Goal: Complete application form

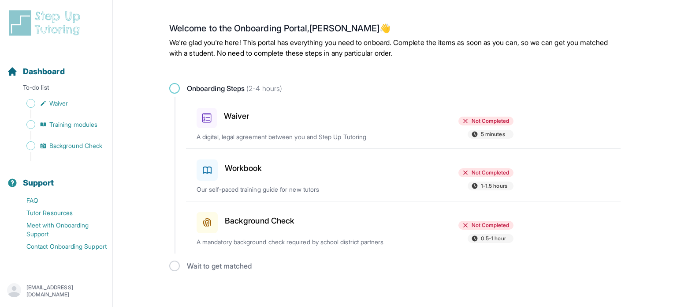
click at [243, 121] on h3 "Waiver" at bounding box center [236, 116] width 25 height 12
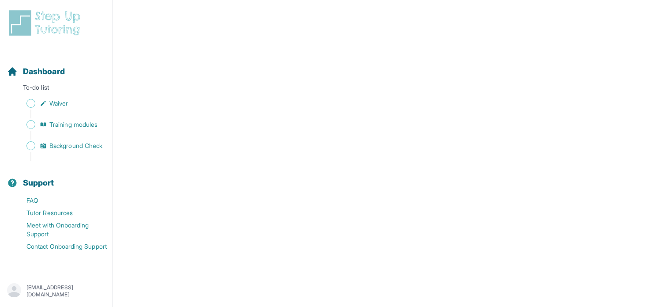
scroll to position [44, 0]
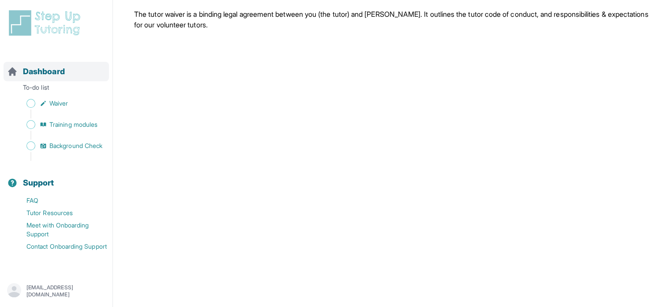
click at [49, 74] on span "Dashboard" at bounding box center [44, 71] width 42 height 12
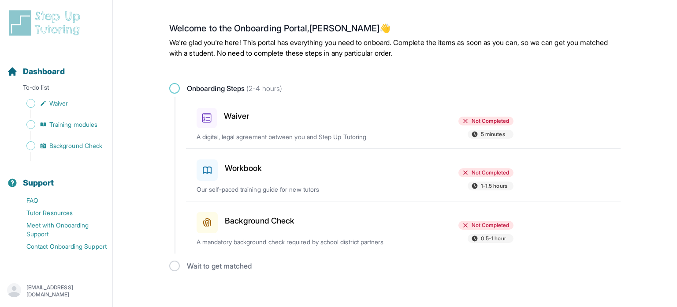
click at [304, 126] on div at bounding box center [355, 116] width 103 height 24
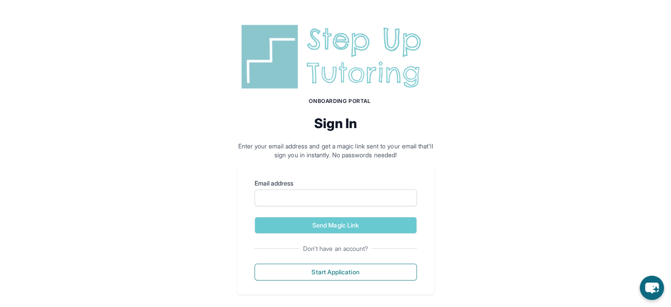
click at [380, 187] on label "Email address" at bounding box center [335, 183] width 162 height 9
click at [380, 189] on input "Email address" at bounding box center [335, 197] width 162 height 17
click at [377, 190] on input "Email address" at bounding box center [335, 197] width 162 height 17
type input "**********"
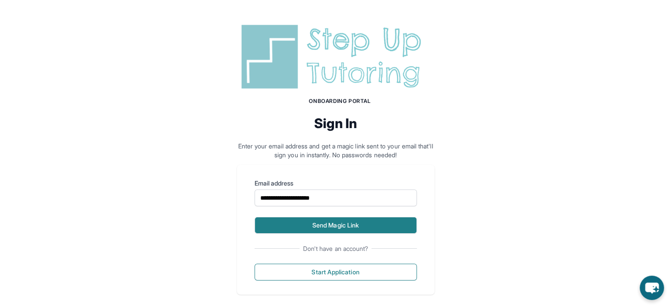
click at [379, 226] on button "Send Magic Link" at bounding box center [335, 225] width 162 height 17
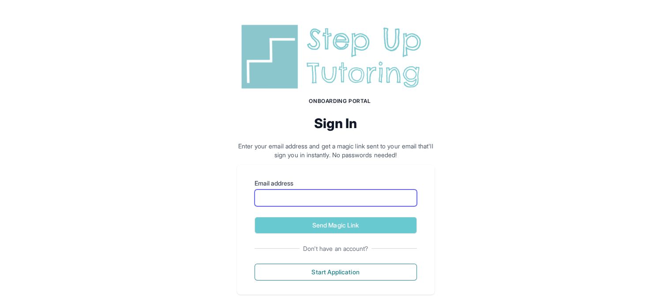
click at [363, 201] on input "Email address" at bounding box center [335, 197] width 162 height 17
type input "**********"
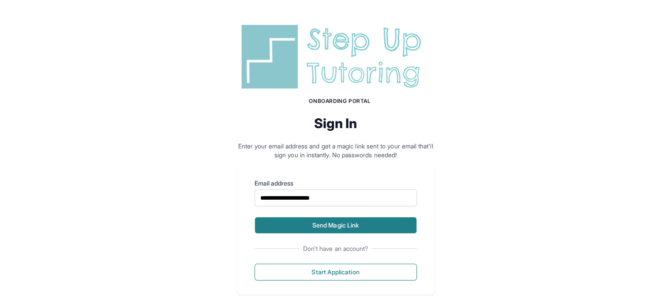
click at [359, 226] on button "Send Magic Link" at bounding box center [335, 225] width 162 height 17
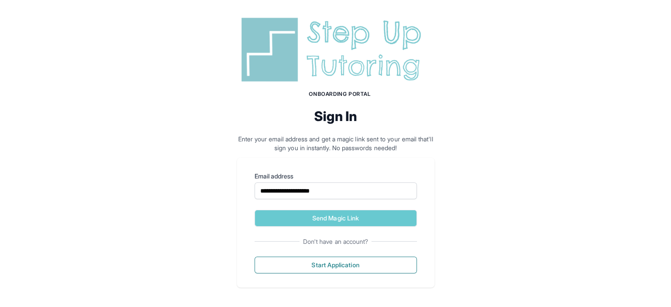
scroll to position [49, 0]
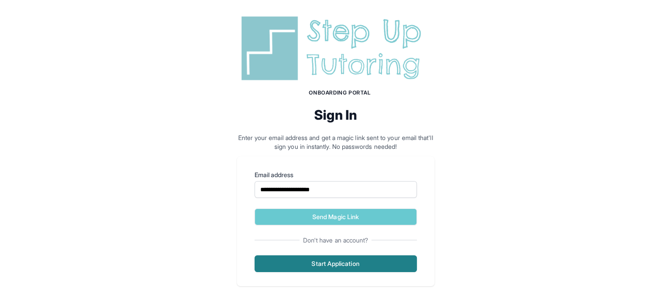
click at [402, 263] on button "Start Application" at bounding box center [335, 263] width 162 height 17
